Goal: Communication & Community: Answer question/provide support

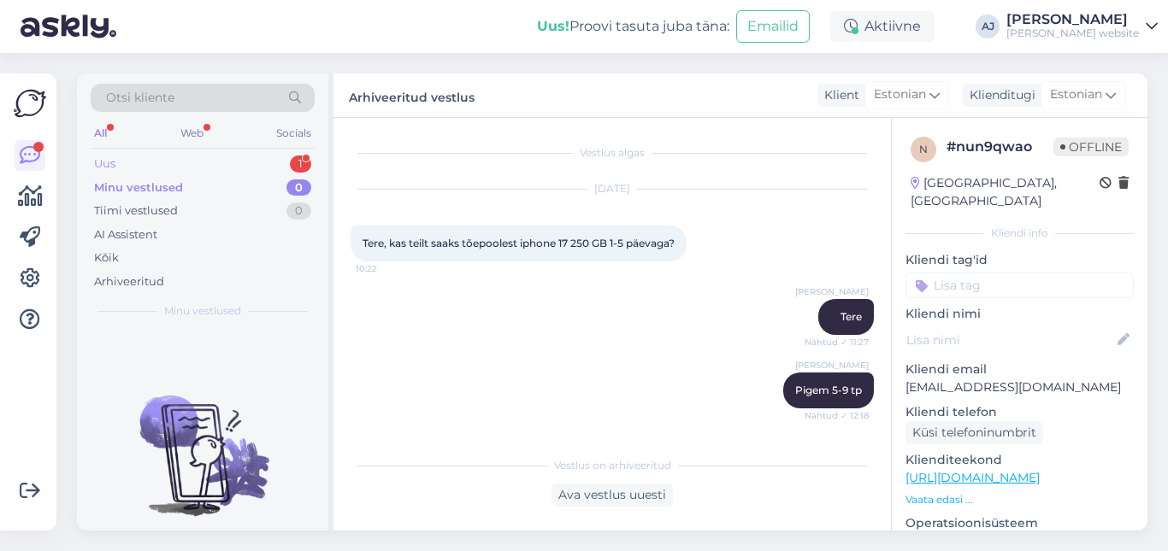
scroll to position [261, 0]
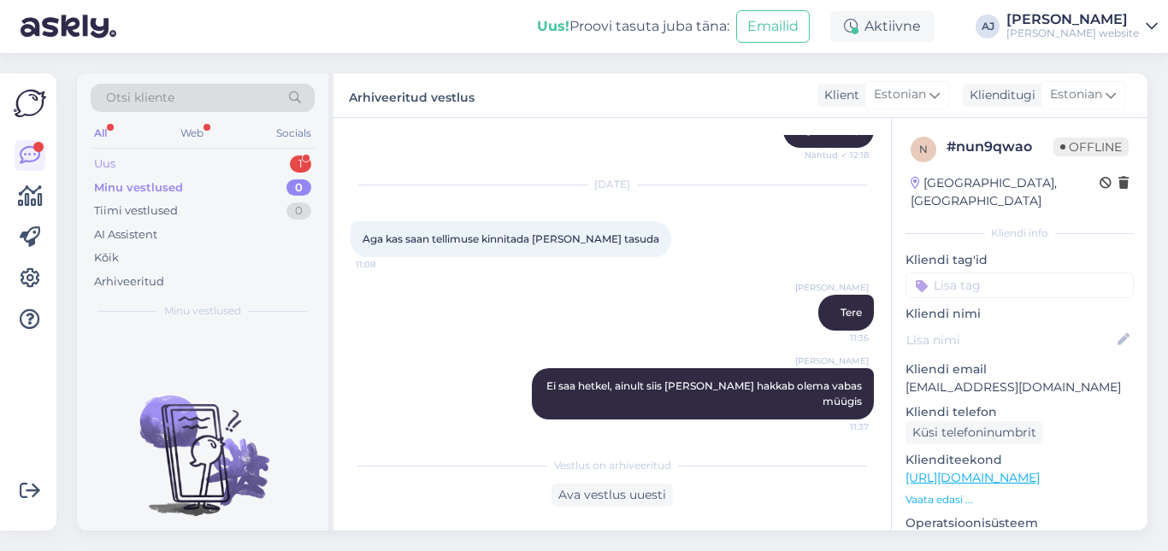
click at [112, 166] on div "Uus" at bounding box center [104, 164] width 21 height 17
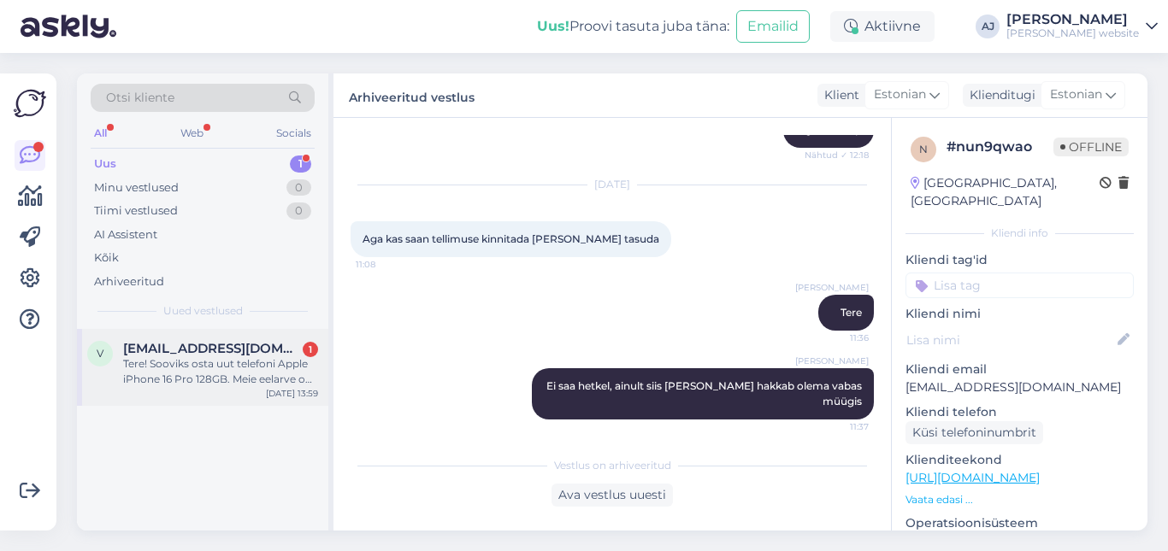
click at [162, 347] on span "[EMAIL_ADDRESS][DOMAIN_NAME]" at bounding box center [212, 348] width 178 height 15
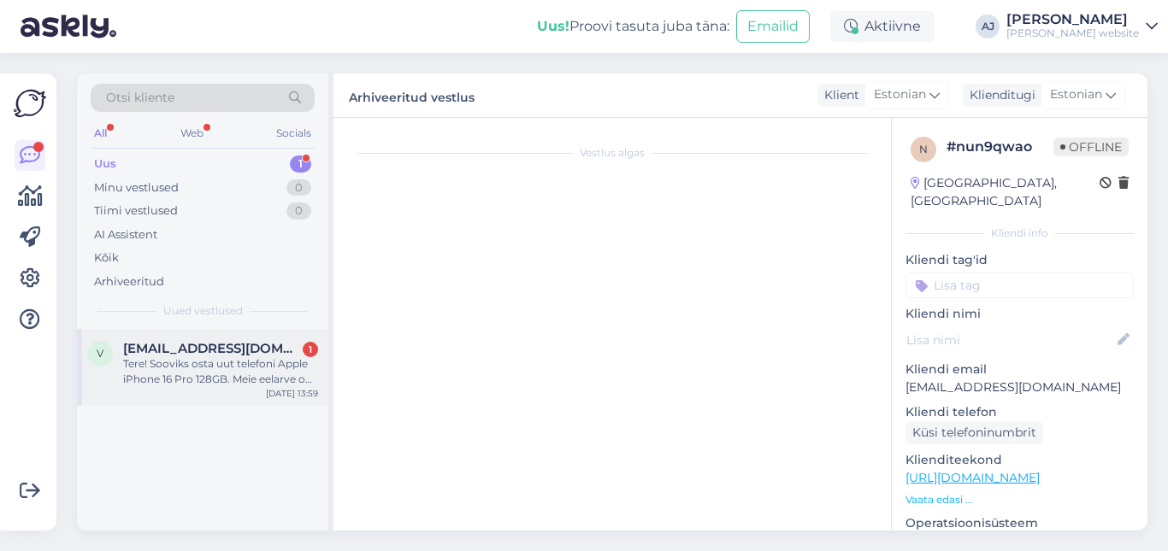
scroll to position [0, 0]
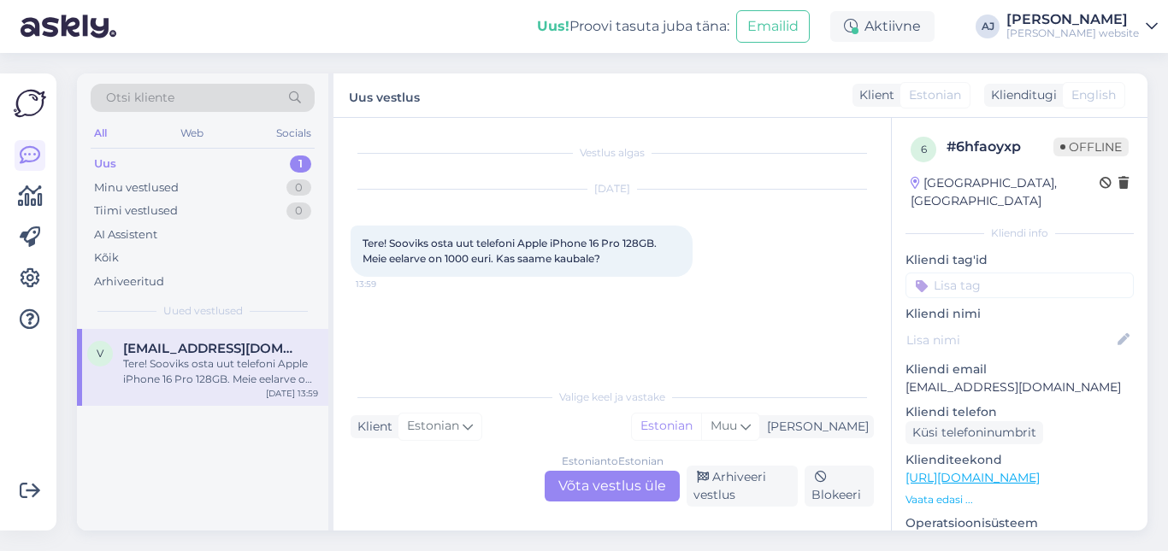
click at [644, 490] on div "Estonian to Estonian Võta vestlus üle" at bounding box center [611, 486] width 135 height 31
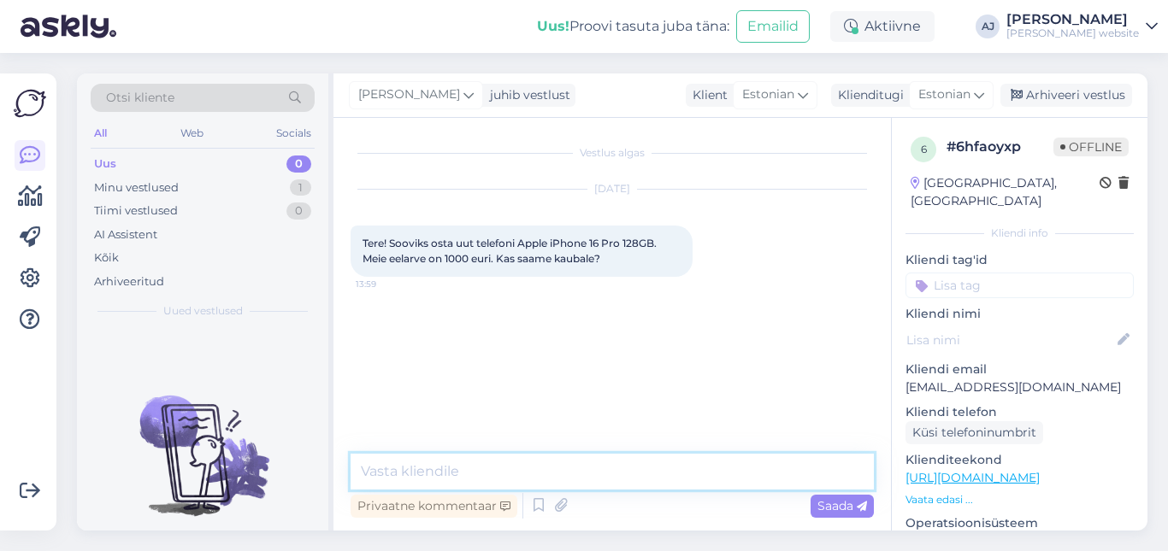
click at [420, 469] on textarea at bounding box center [611, 472] width 523 height 36
type textarea "Tere"
click at [840, 507] on span "Saada" at bounding box center [842, 505] width 50 height 15
click at [389, 474] on textarea at bounding box center [611, 472] width 523 height 36
type textarea "Ei saa :)"
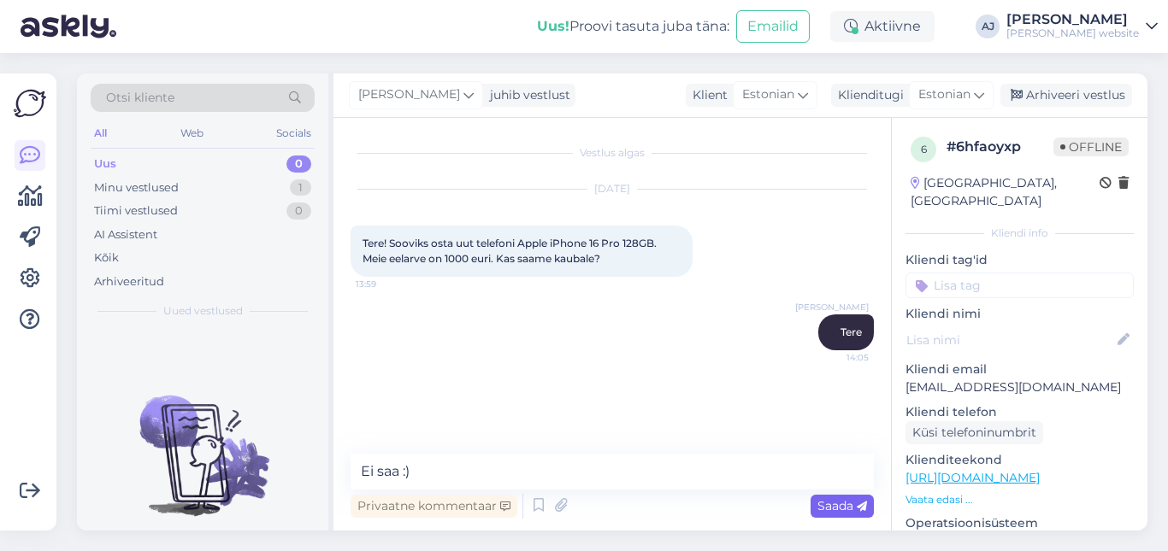
click at [832, 505] on span "Saada" at bounding box center [842, 505] width 50 height 15
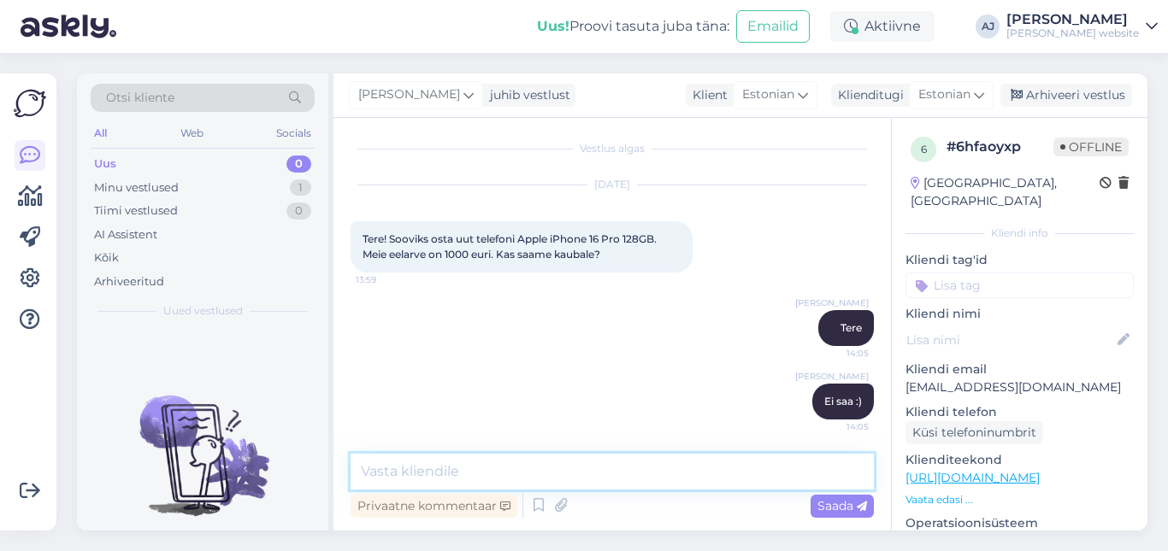
click at [371, 471] on textarea at bounding box center [611, 472] width 523 height 36
type textarea "Hinnad on hoopis tõusmas paraku"
click at [817, 504] on span "Saada" at bounding box center [842, 505] width 50 height 15
